Goal: Obtain resource: Download file/media

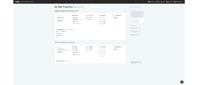
scroll to position [328, 660]
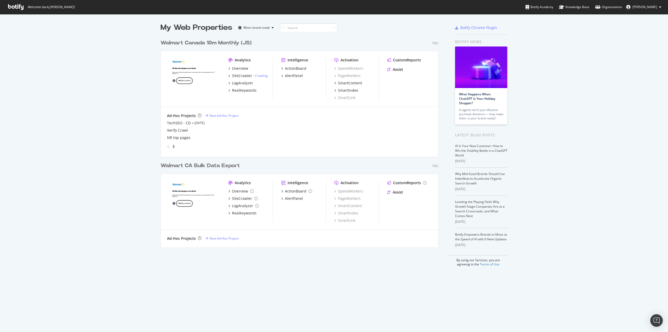
drag, startPoint x: 153, startPoint y: 48, endPoint x: 145, endPoint y: 164, distance: 116.3
click at [145, 164] on div "My Web Properties Most recent crawl Walmart Canada 10m Monthly (JS) Pro Analyti…" at bounding box center [334, 144] width 668 height 260
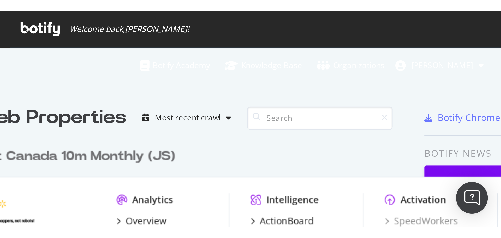
scroll to position [210, 278]
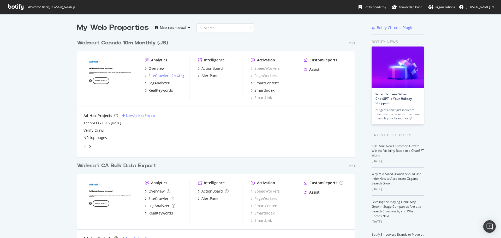
click at [158, 76] on div "SiteCrawler" at bounding box center [158, 75] width 20 height 5
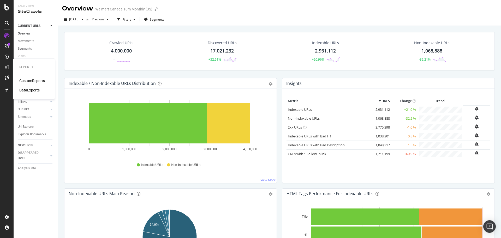
click at [29, 81] on div "CustomReports" at bounding box center [32, 80] width 26 height 5
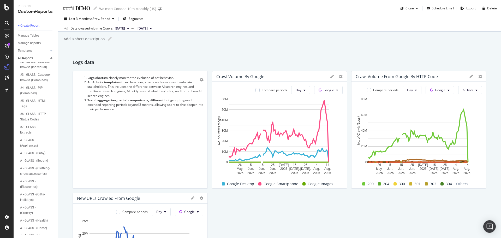
scroll to position [52, 0]
click at [34, 147] on div "A - GLASS - (Appliances)" at bounding box center [34, 141] width 29 height 11
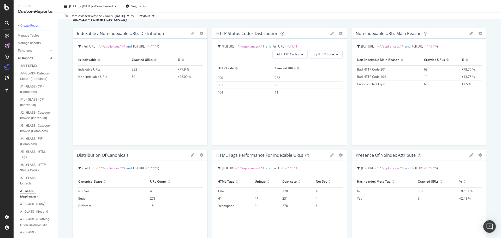
scroll to position [52, 0]
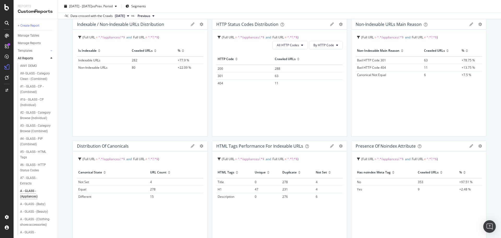
click at [150, 197] on span "15" at bounding box center [152, 196] width 4 height 4
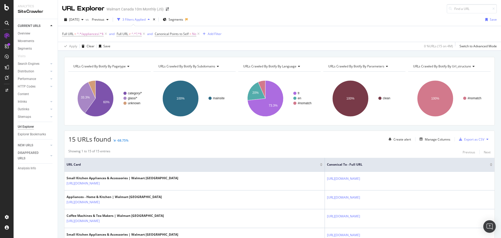
click at [106, 34] on icon at bounding box center [106, 33] width 4 height 5
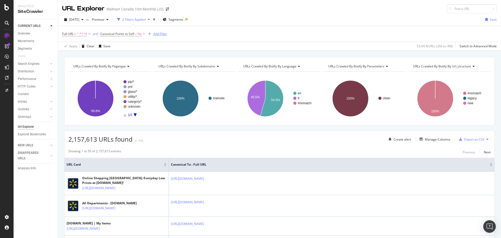
click at [159, 34] on div "Add Filter" at bounding box center [160, 34] width 14 height 4
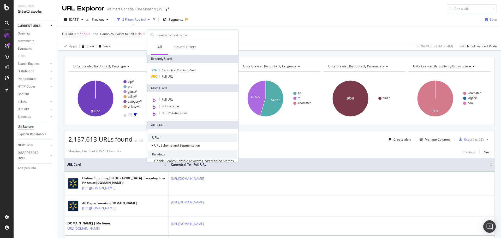
click at [169, 76] on span "Full URL" at bounding box center [167, 76] width 11 height 4
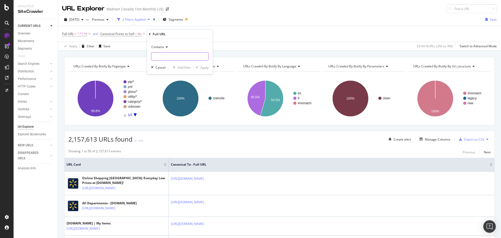
click at [177, 57] on input "text" at bounding box center [179, 56] width 57 height 8
type input "/en/browse/"
click at [202, 66] on div "Apply" at bounding box center [204, 67] width 8 height 4
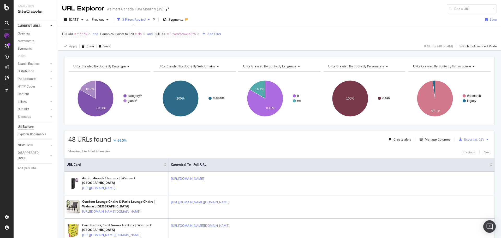
click at [79, 18] on span "[DATE]" at bounding box center [74, 19] width 10 height 4
click at [91, 36] on div "[DATE]" at bounding box center [84, 38] width 28 height 5
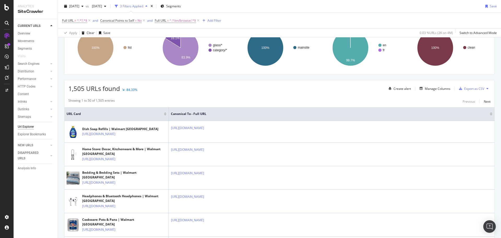
scroll to position [52, 0]
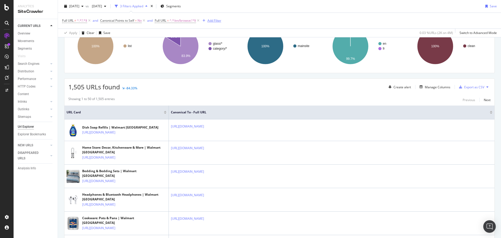
click at [214, 19] on div "Add Filter" at bounding box center [214, 20] width 14 height 4
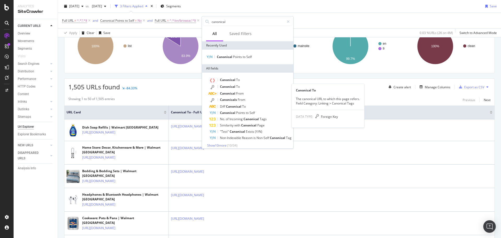
type input "canonical"
click at [233, 85] on div "Canonical To" at bounding box center [250, 86] width 83 height 7
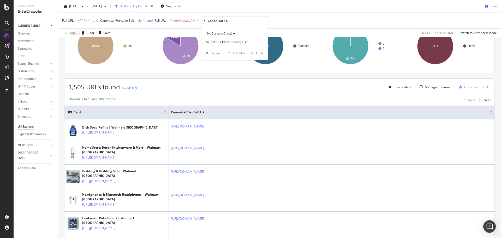
click at [232, 45] on div "Select a field (mandatory)" at bounding box center [227, 42] width 43 height 8
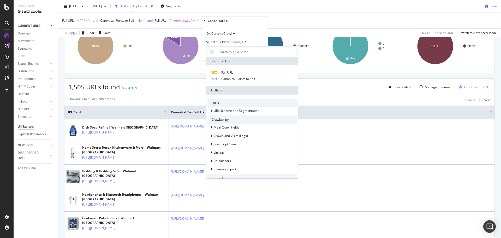
click at [225, 73] on span "Full URL" at bounding box center [226, 72] width 11 height 4
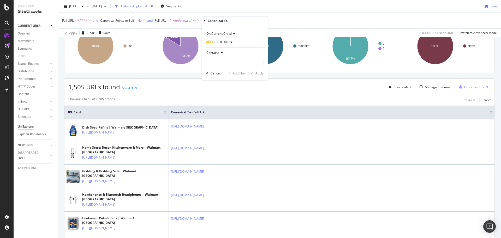
click at [220, 51] on div "Contains" at bounding box center [234, 53] width 57 height 8
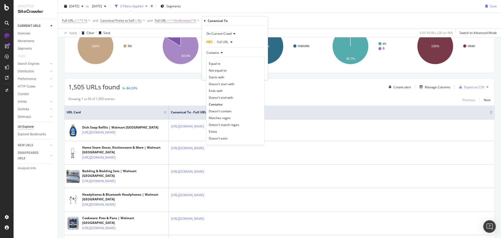
click at [219, 110] on span "Doesn't contain" at bounding box center [220, 111] width 23 height 4
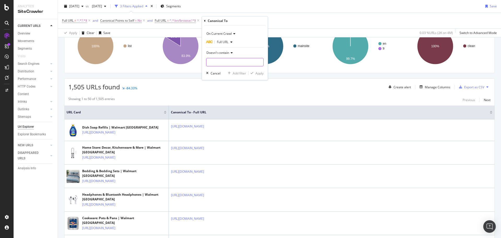
click at [222, 62] on input "text" at bounding box center [234, 62] width 57 height 8
type input "/cp/"
click at [258, 73] on div "Apply" at bounding box center [259, 73] width 8 height 4
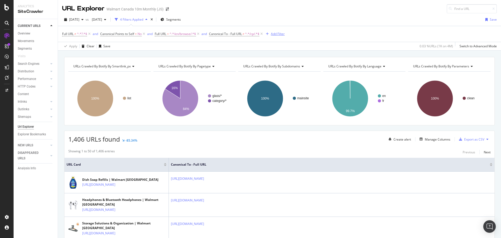
click at [281, 35] on div "Add Filter" at bounding box center [278, 34] width 14 height 4
drag, startPoint x: 335, startPoint y: 5, endPoint x: 381, endPoint y: 23, distance: 49.1
click at [335, 5] on div "URL Explorer Walmart Canada 10m Monthly (JS)" at bounding box center [279, 6] width 443 height 13
click at [471, 138] on div "Export as CSV" at bounding box center [474, 139] width 20 height 4
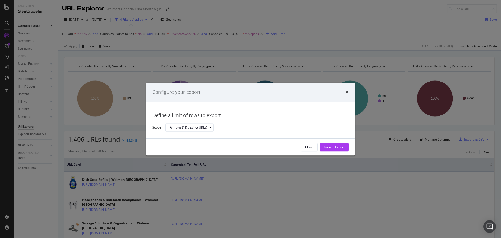
click at [341, 145] on div "Launch Export" at bounding box center [334, 147] width 21 height 8
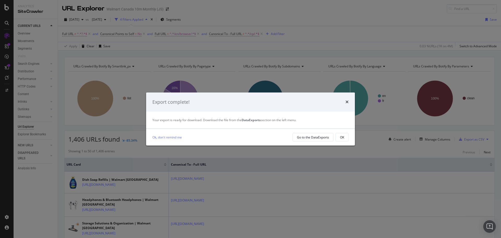
click at [300, 139] on div "Go to the DataExports" at bounding box center [313, 137] width 32 height 4
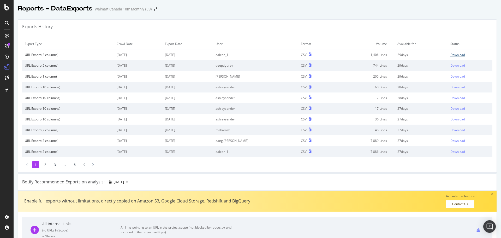
click at [450, 56] on div "Download" at bounding box center [457, 54] width 15 height 4
click at [453, 56] on div "Download" at bounding box center [457, 54] width 15 height 4
